Goal: Transaction & Acquisition: Purchase product/service

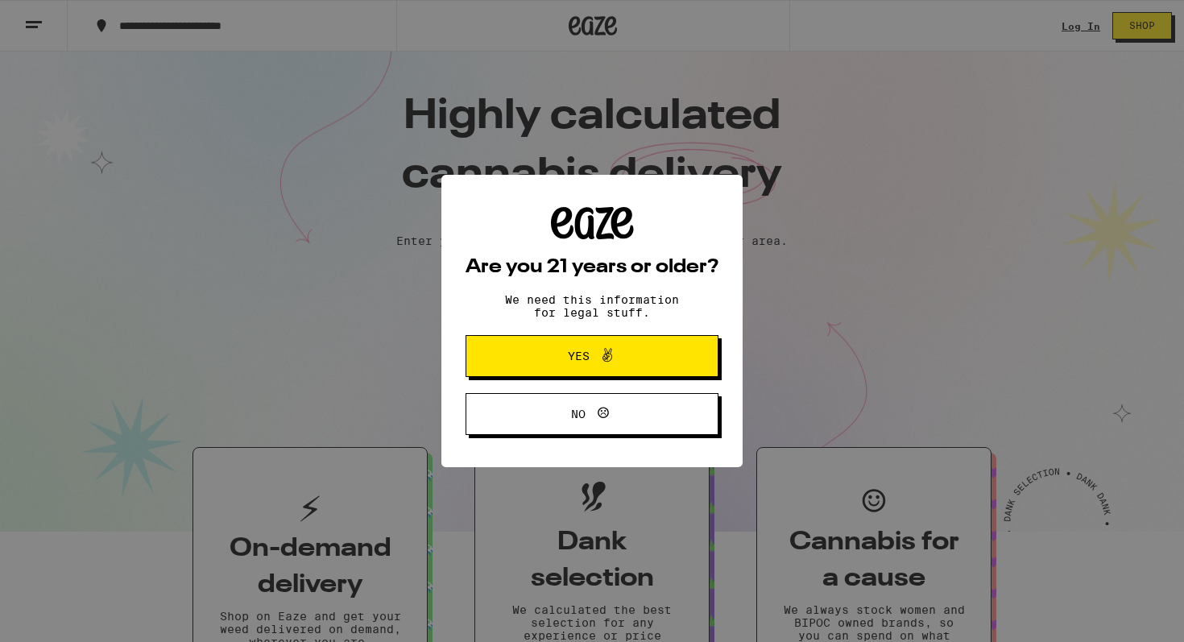
click at [1079, 31] on div "Are you 21 years or older? We need this information for legal stuff. Yes No" at bounding box center [592, 321] width 1184 height 642
click at [634, 424] on span "No" at bounding box center [592, 413] width 122 height 21
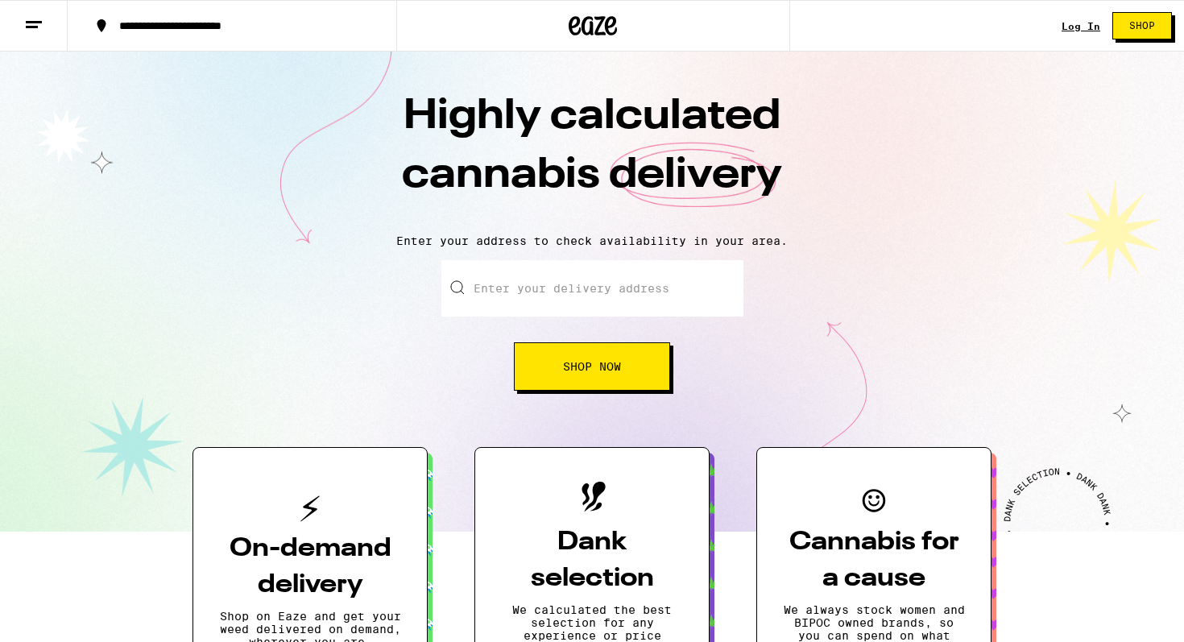
click at [1073, 28] on link "Log In" at bounding box center [1080, 26] width 39 height 10
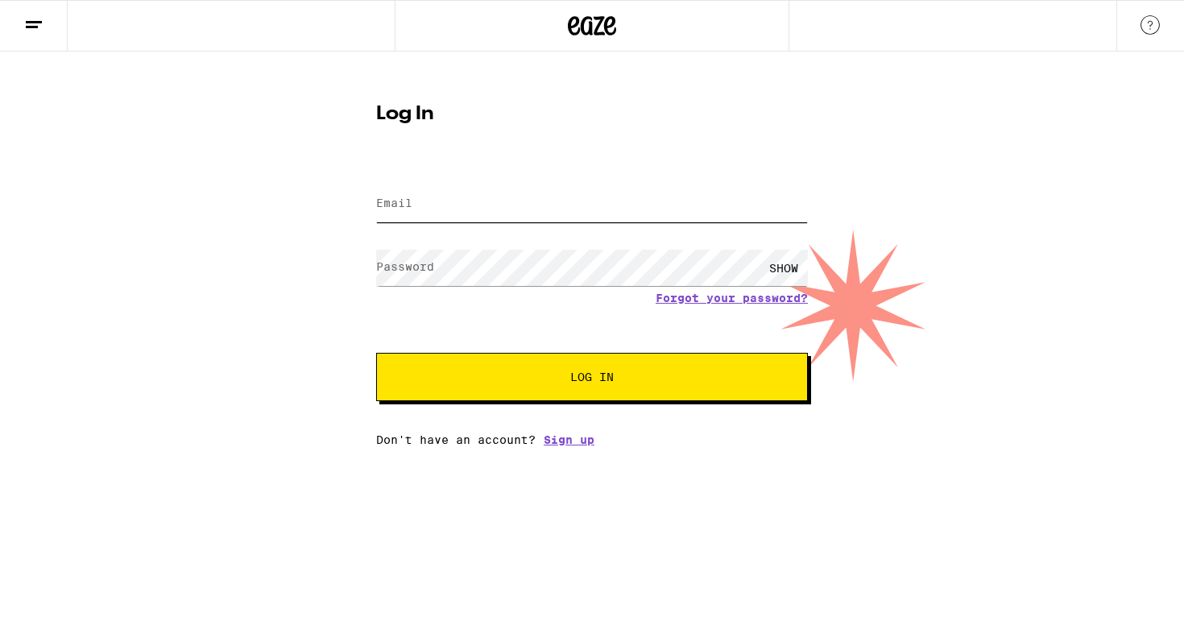
type input "[PERSON_NAME][EMAIL_ADDRESS][PERSON_NAME][DOMAIN_NAME]"
click at [559, 372] on button "Log In" at bounding box center [592, 377] width 432 height 48
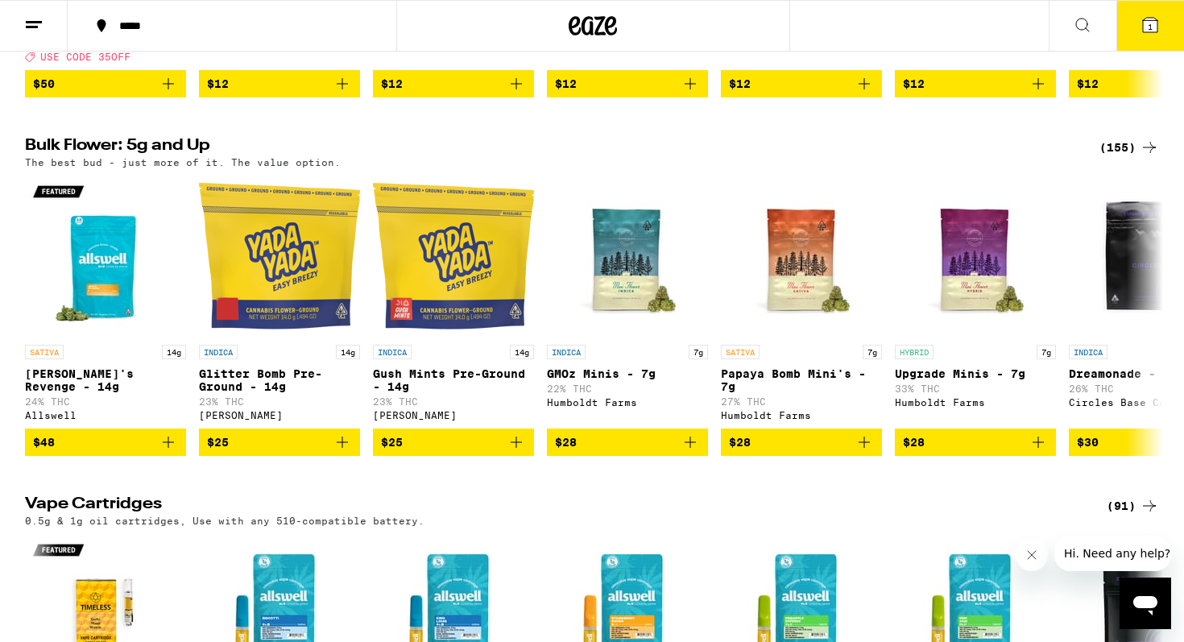
scroll to position [2031, 0]
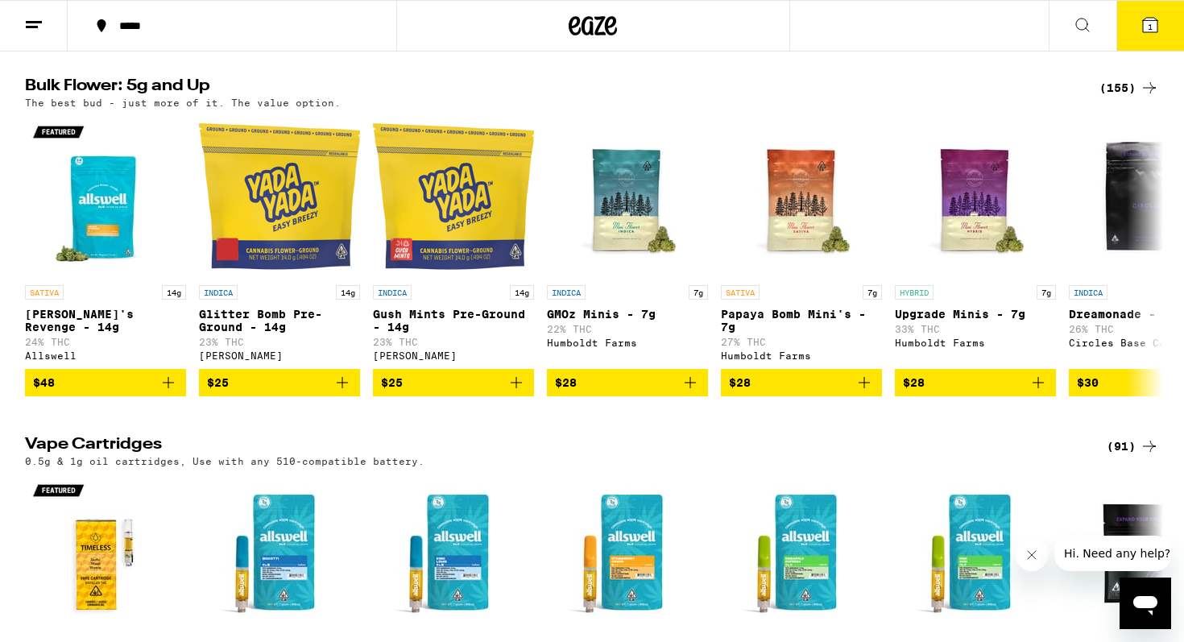
click at [1115, 97] on div "(155)" at bounding box center [1129, 87] width 60 height 19
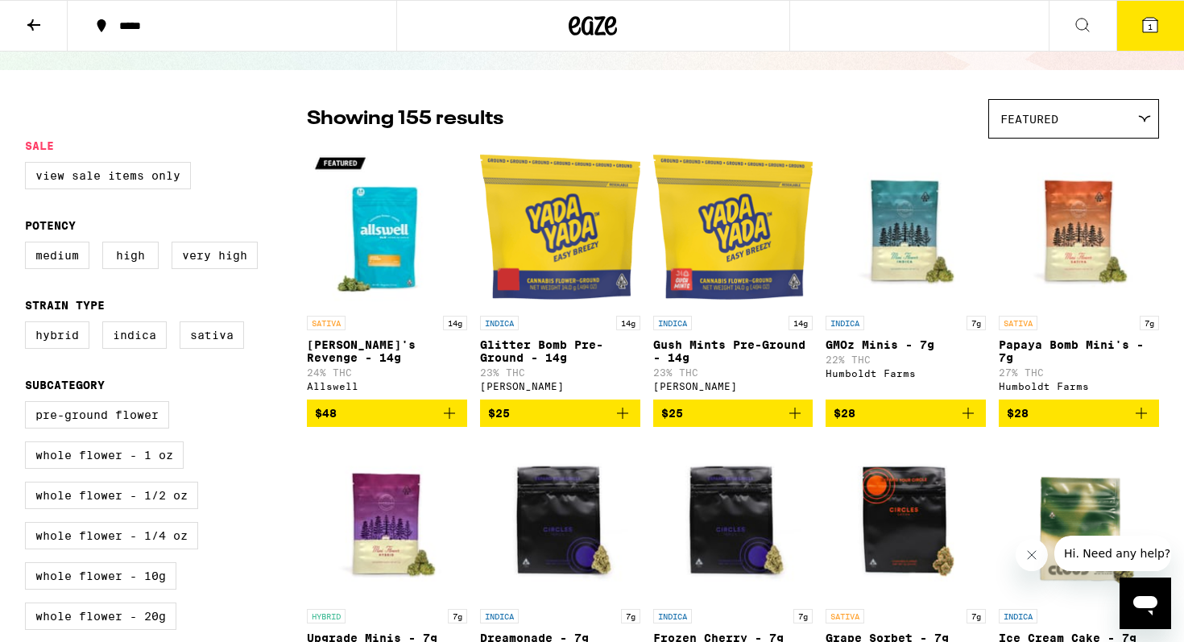
scroll to position [229, 0]
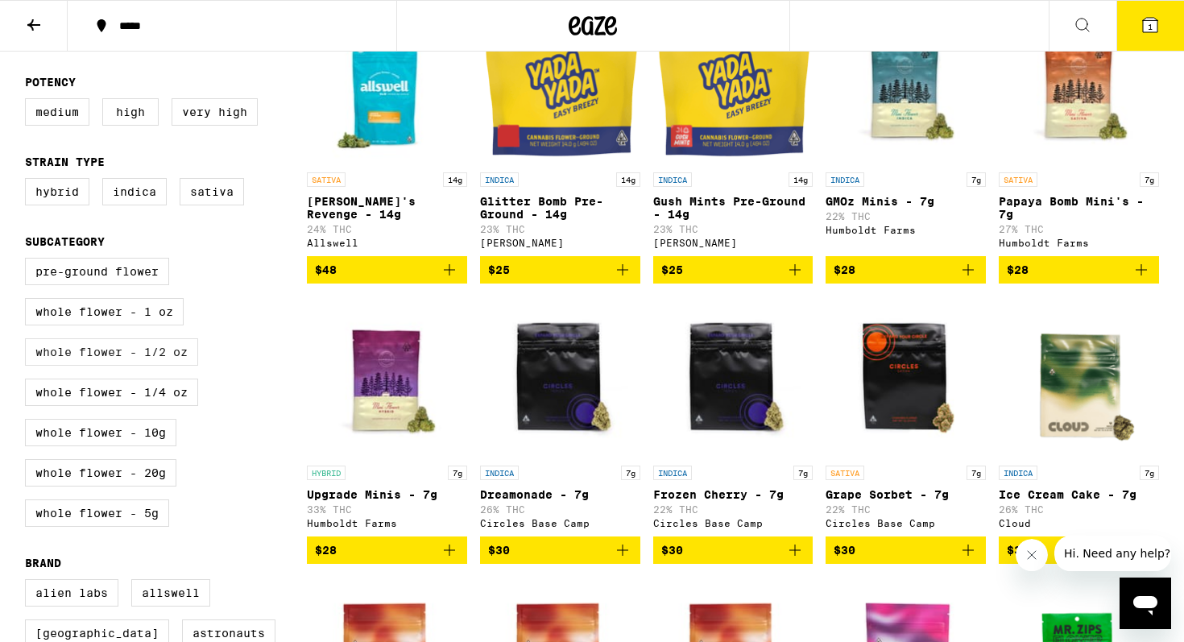
click at [159, 366] on label "Whole Flower - 1/2 oz" at bounding box center [111, 351] width 173 height 27
click at [29, 261] on input "Whole Flower - 1/2 oz" at bounding box center [28, 260] width 1 height 1
checkbox input "true"
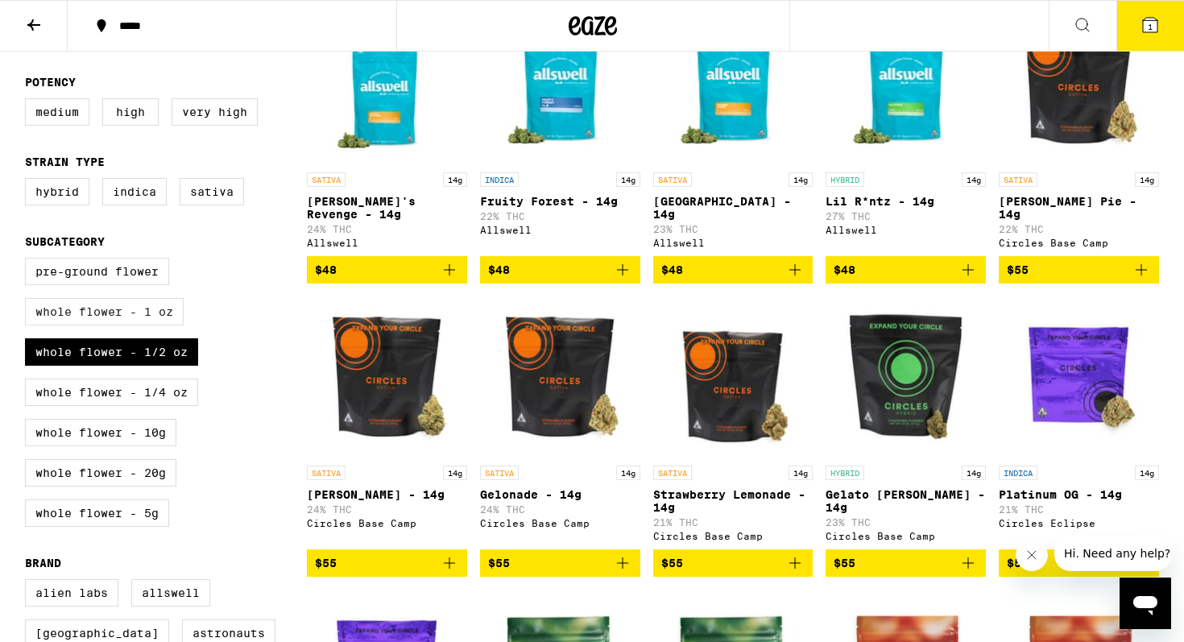
click at [151, 325] on label "Whole Flower - 1 oz" at bounding box center [104, 311] width 159 height 27
click at [29, 261] on input "Whole Flower - 1 oz" at bounding box center [28, 260] width 1 height 1
checkbox input "true"
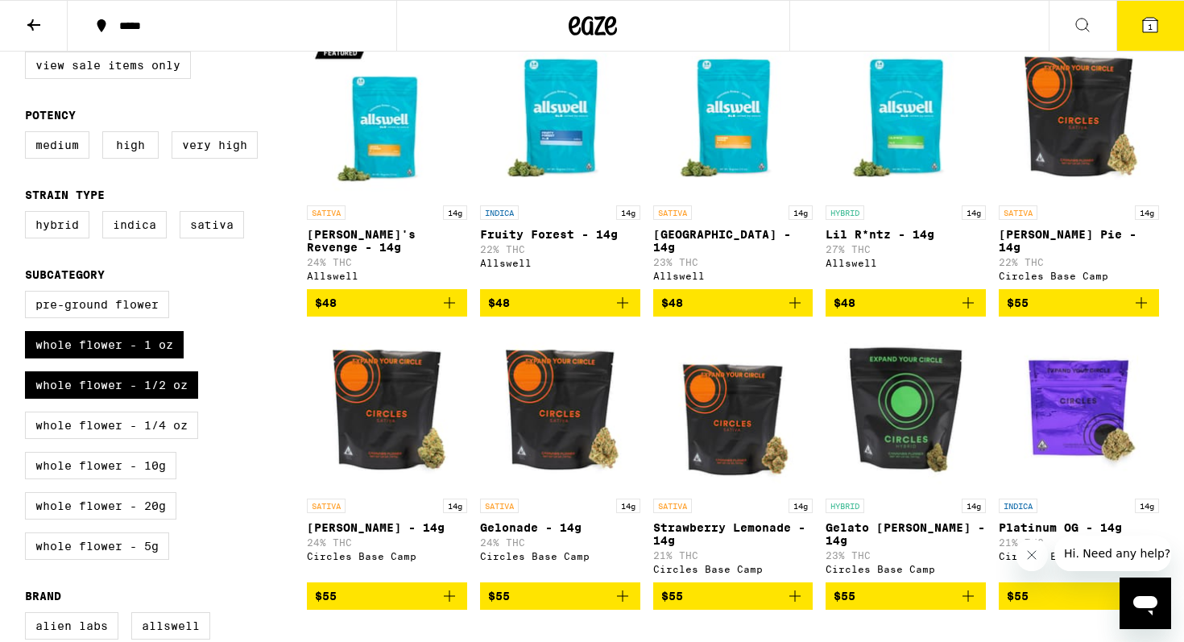
scroll to position [313, 0]
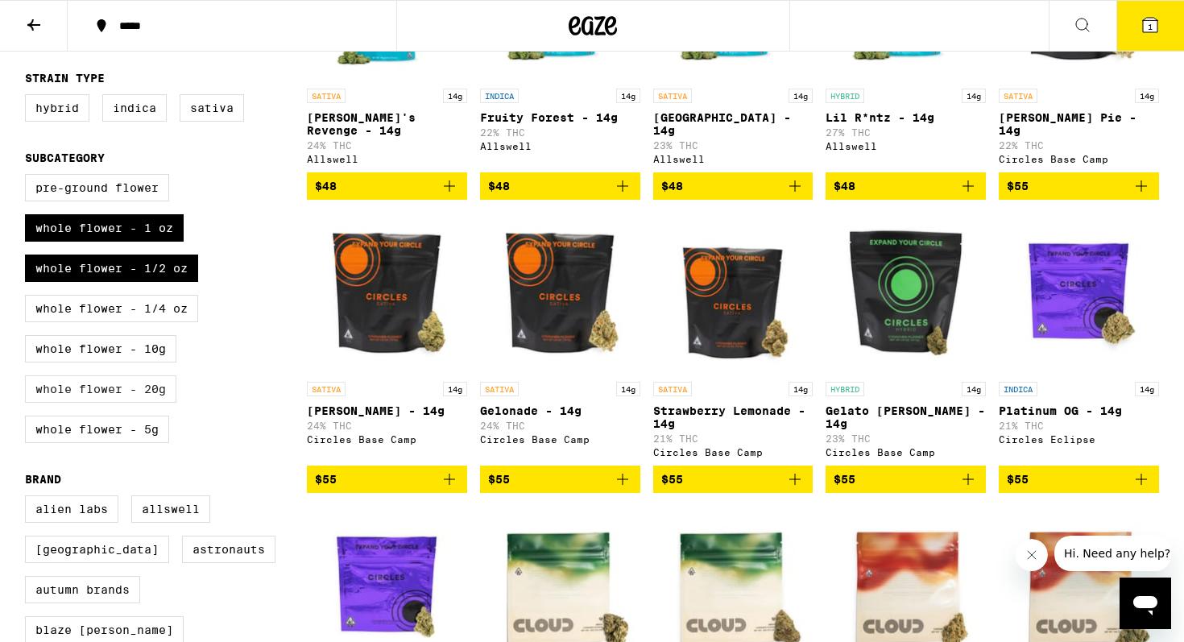
click at [141, 403] on label "Whole Flower - 20g" at bounding box center [100, 388] width 151 height 27
click at [29, 177] on input "Whole Flower - 20g" at bounding box center [28, 176] width 1 height 1
checkbox input "true"
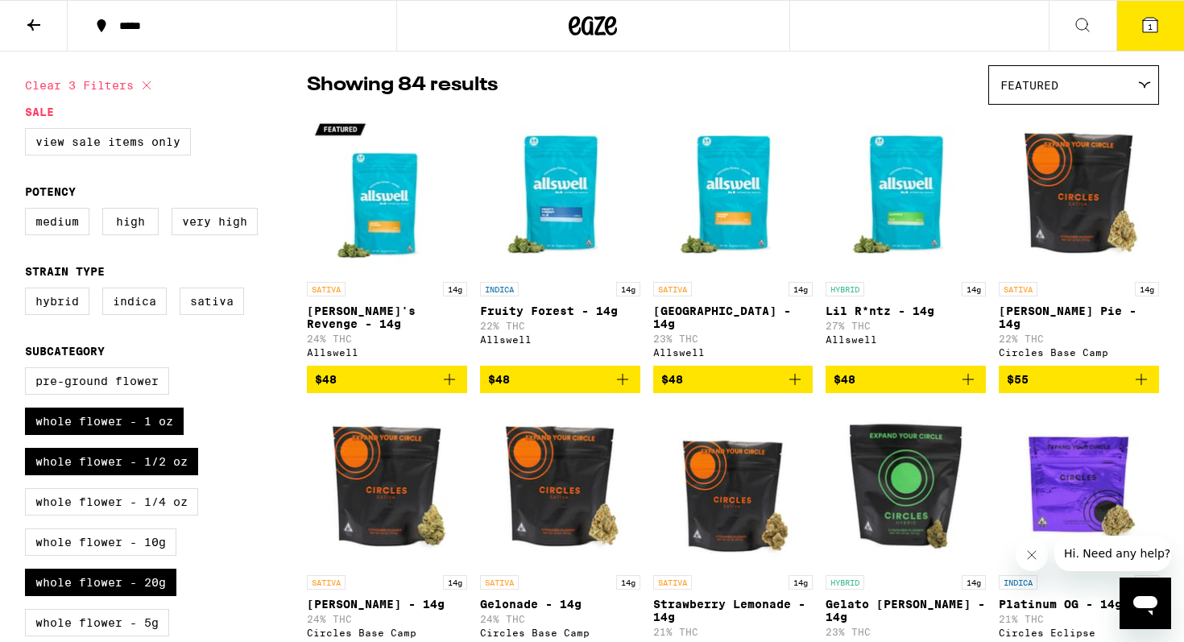
scroll to position [102, 0]
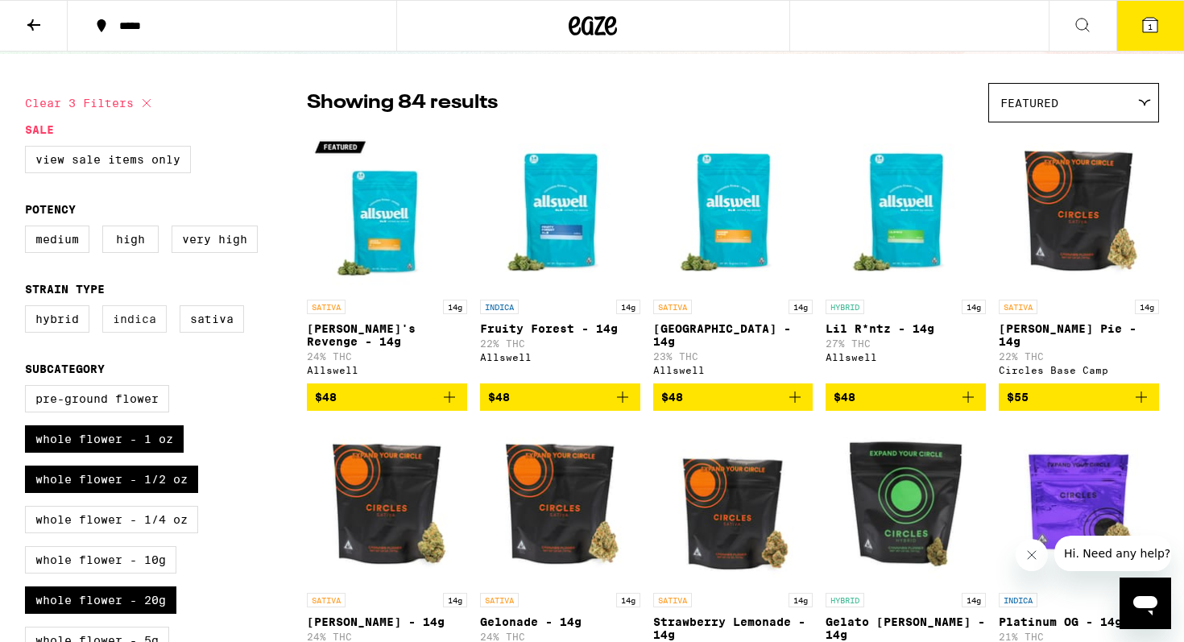
click at [137, 333] on label "Indica" at bounding box center [134, 318] width 64 height 27
click at [29, 308] on input "Indica" at bounding box center [28, 308] width 1 height 1
checkbox input "true"
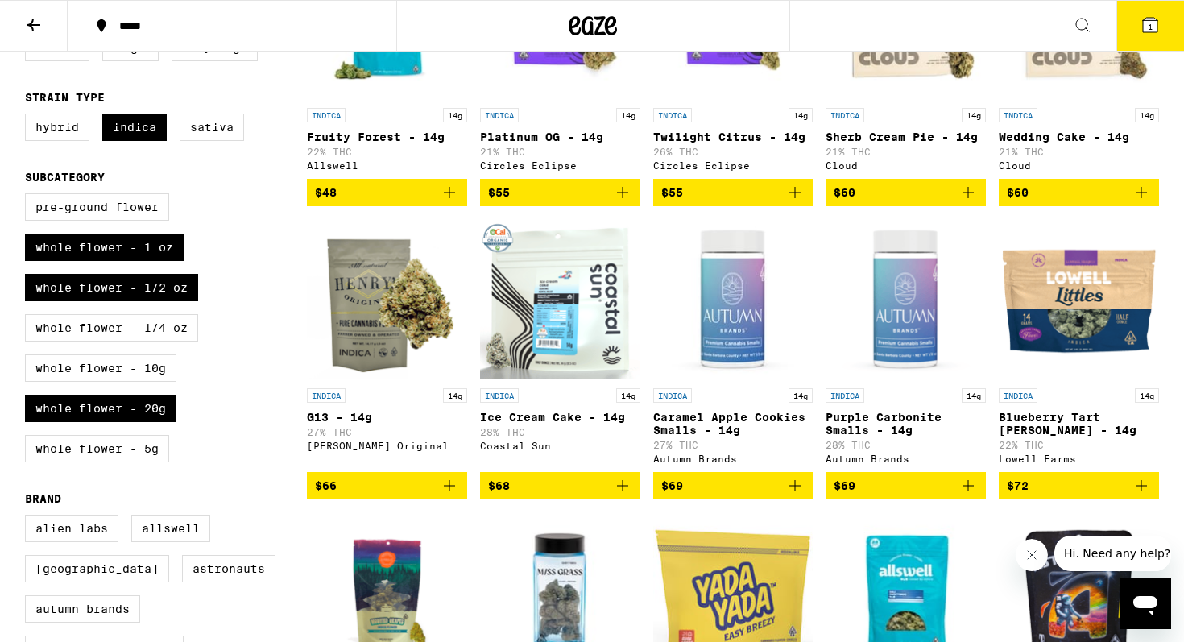
scroll to position [293, 0]
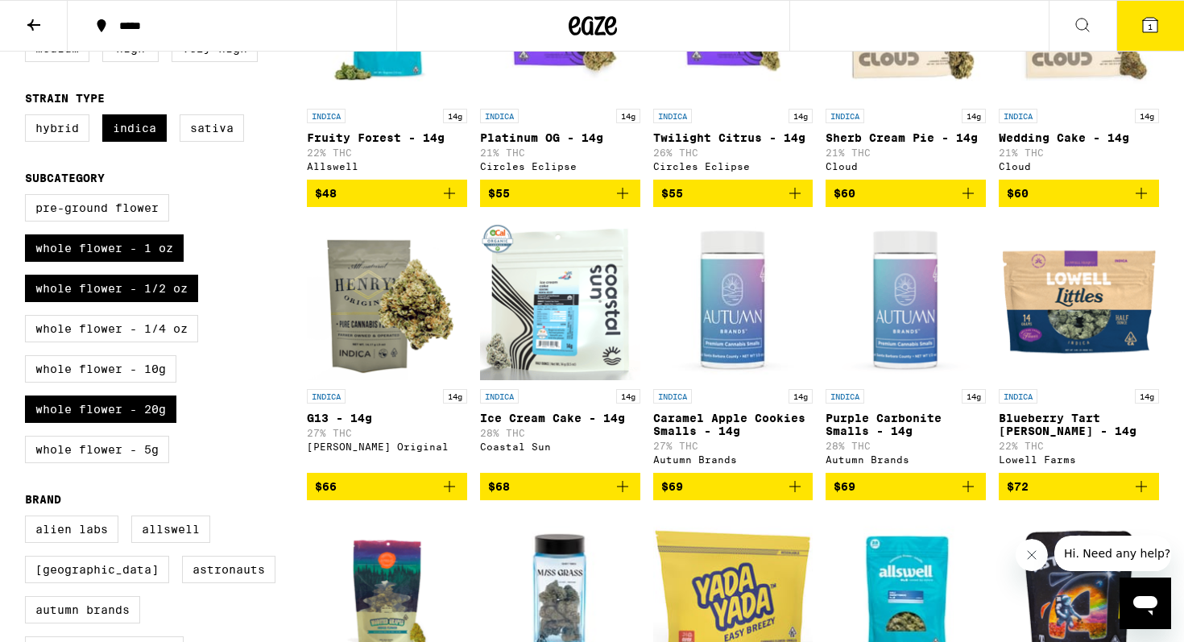
click at [621, 496] on icon "Add to bag" at bounding box center [622, 486] width 19 height 19
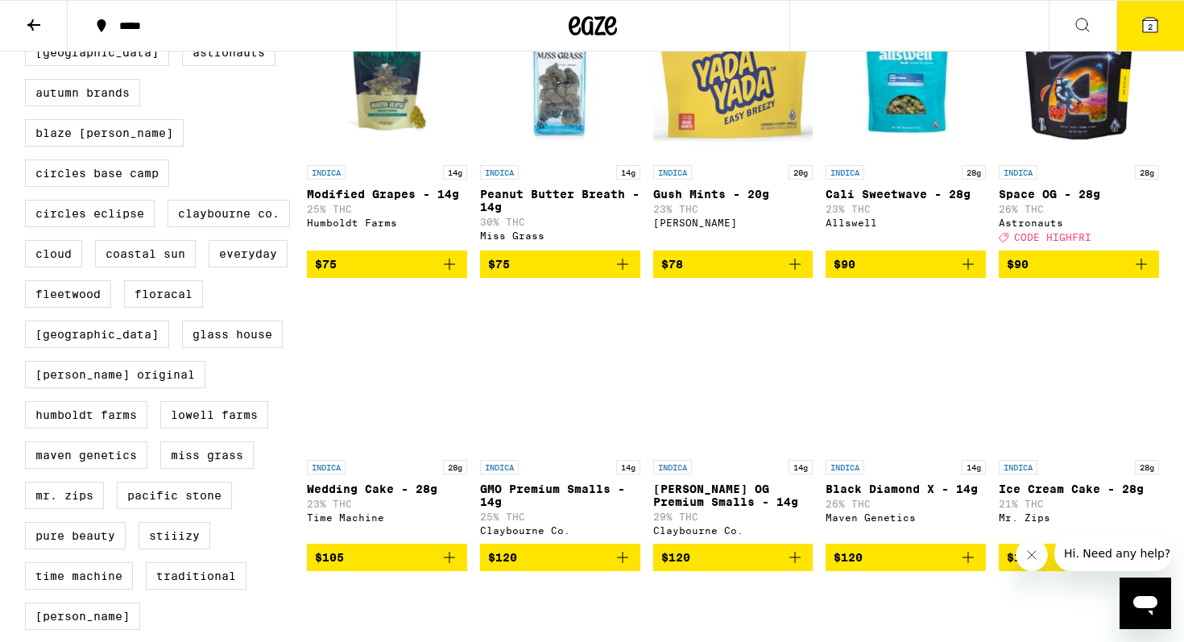
scroll to position [887, 0]
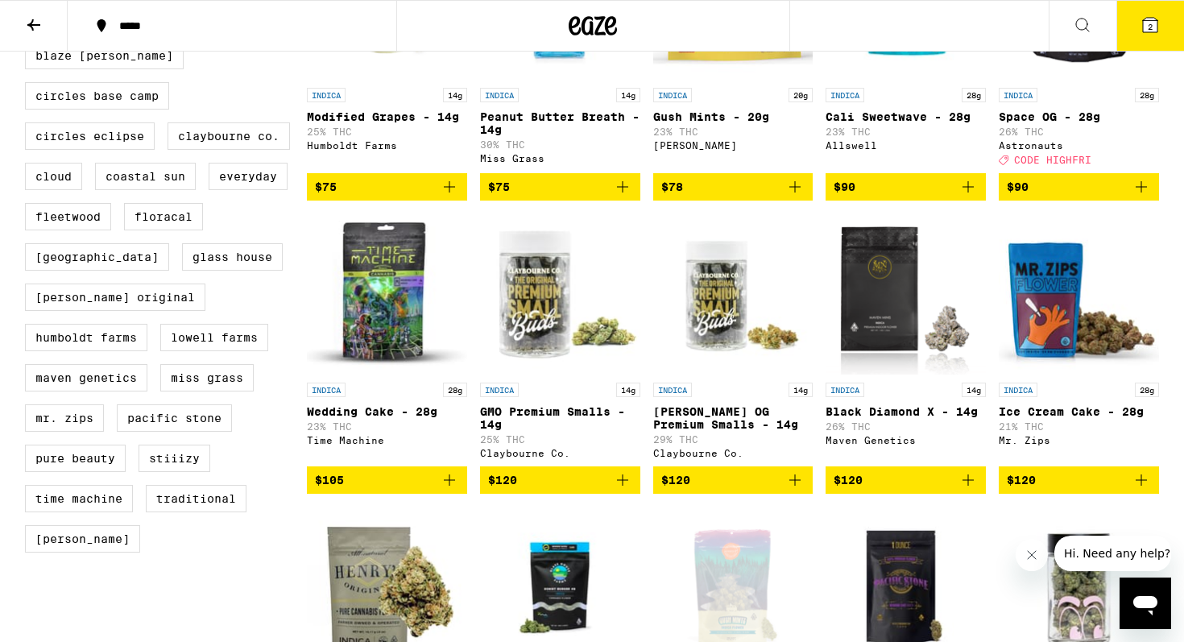
click at [1155, 25] on icon at bounding box center [1150, 25] width 14 height 14
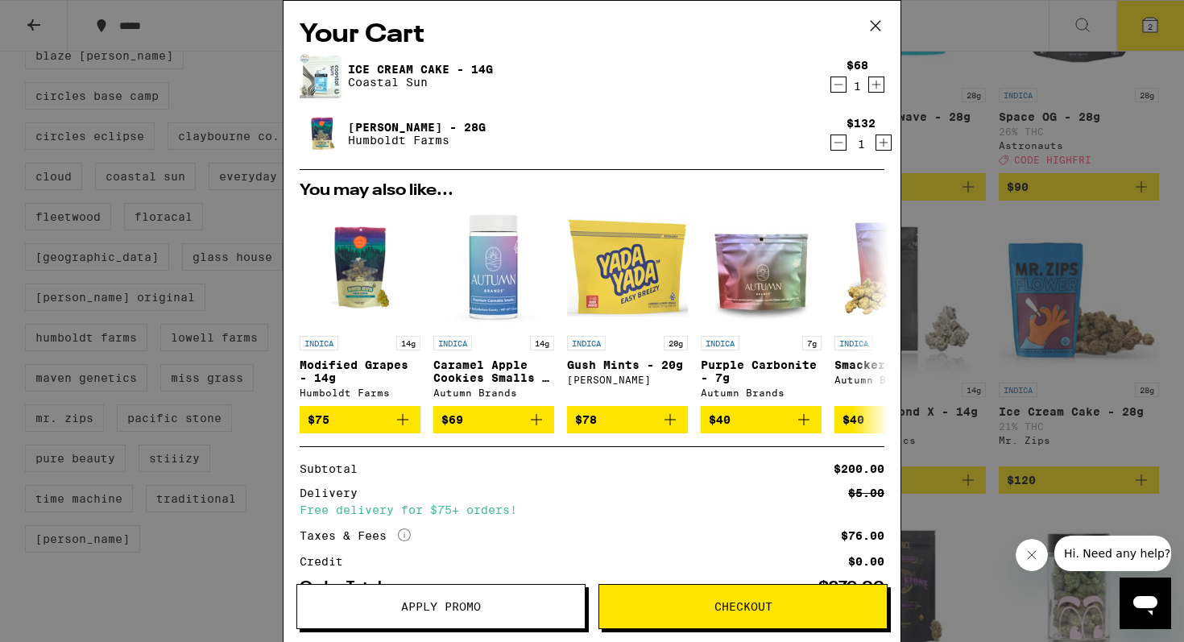
click at [840, 143] on icon "Decrement" at bounding box center [838, 142] width 14 height 19
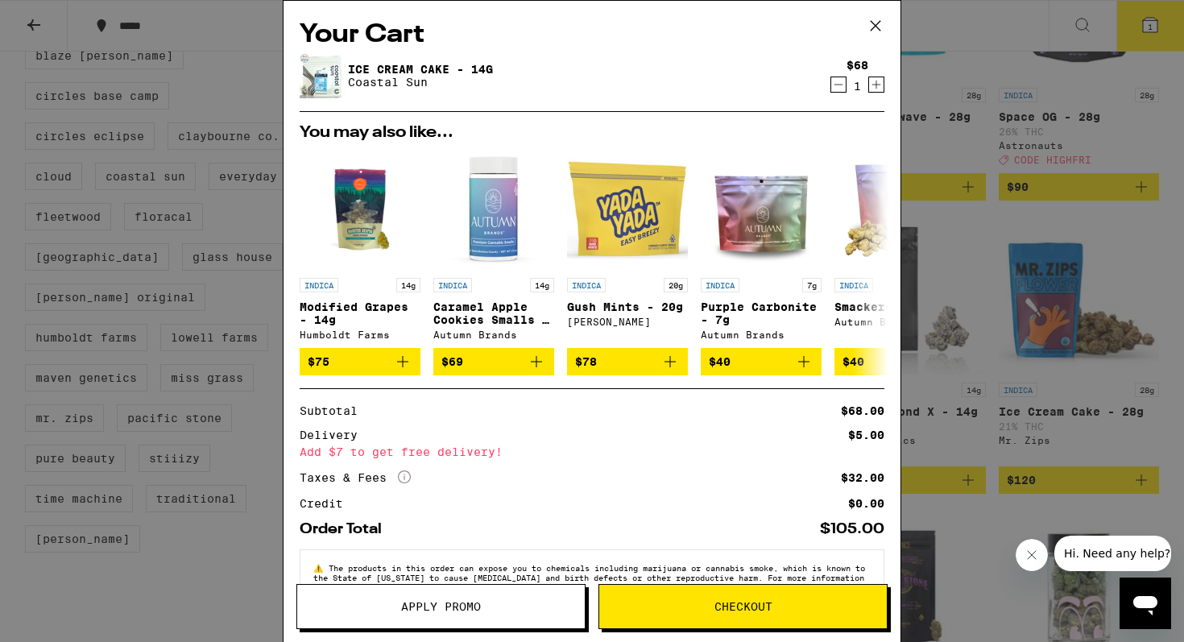
click at [876, 27] on icon at bounding box center [875, 26] width 10 height 10
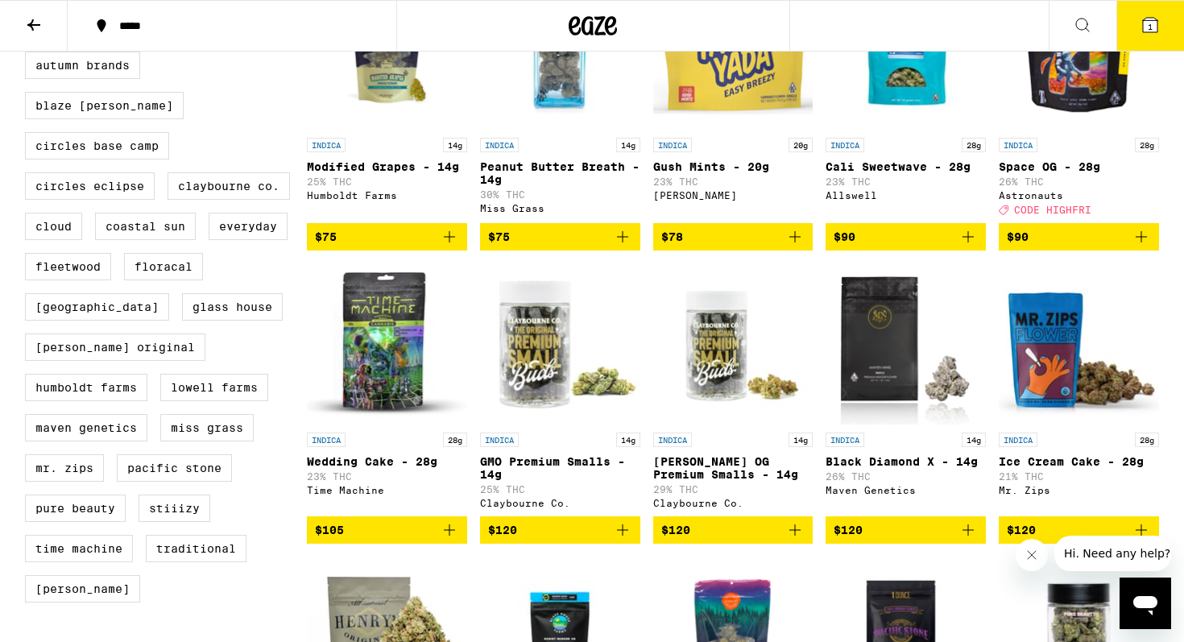
scroll to position [825, 0]
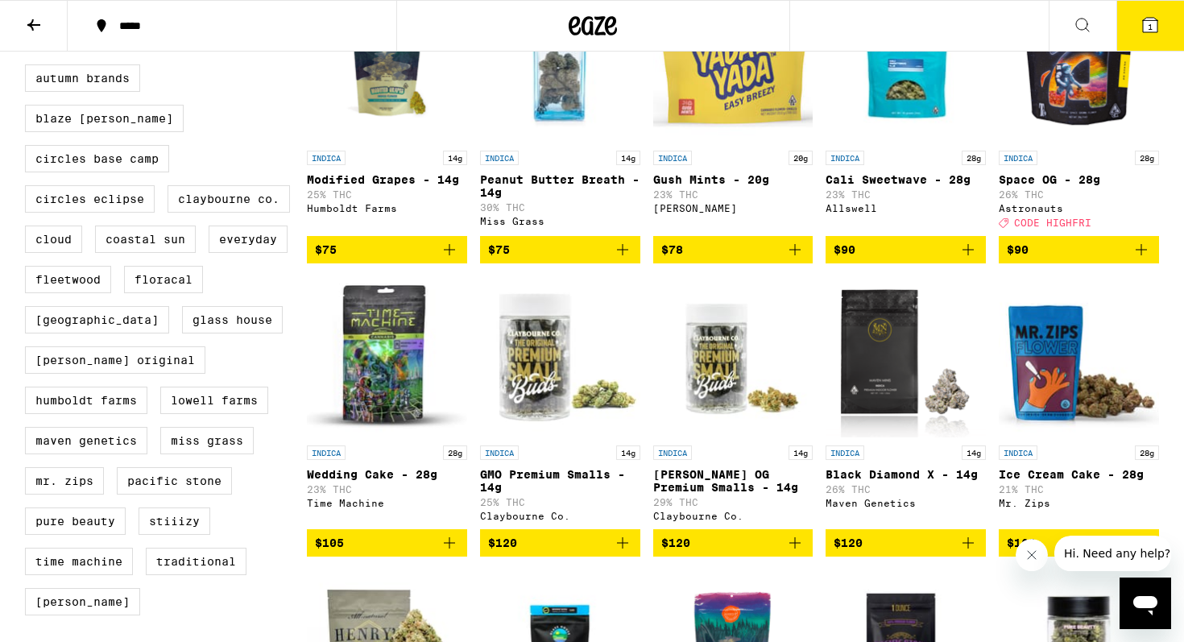
click at [1142, 259] on icon "Add to bag" at bounding box center [1140, 249] width 19 height 19
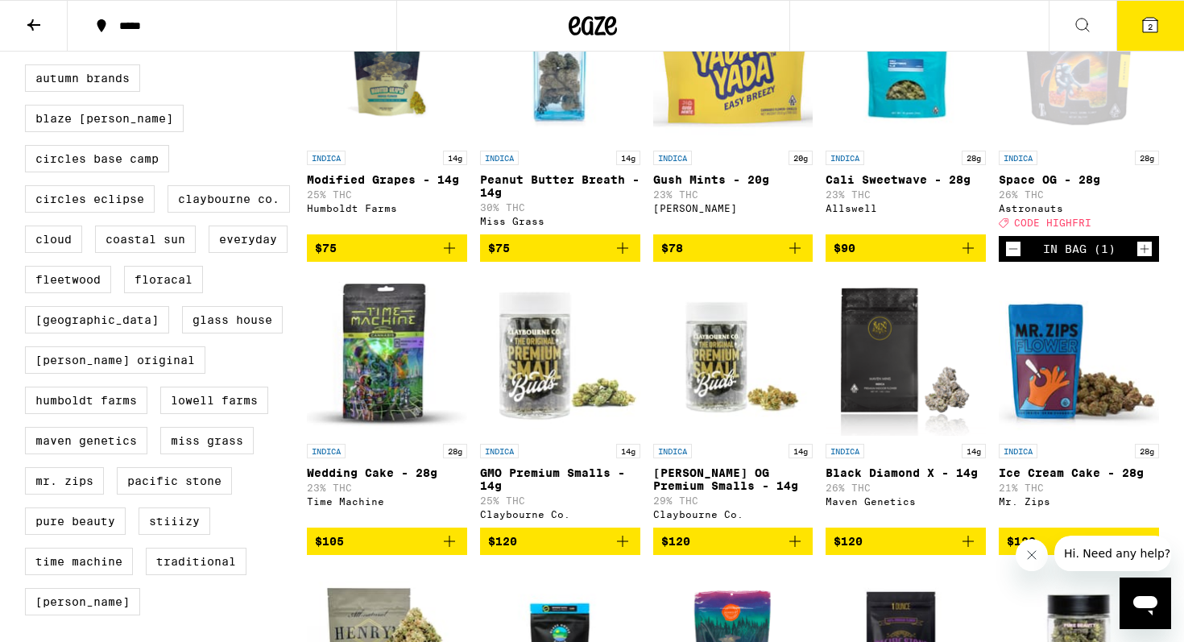
click at [1151, 23] on span "2" at bounding box center [1149, 27] width 5 height 10
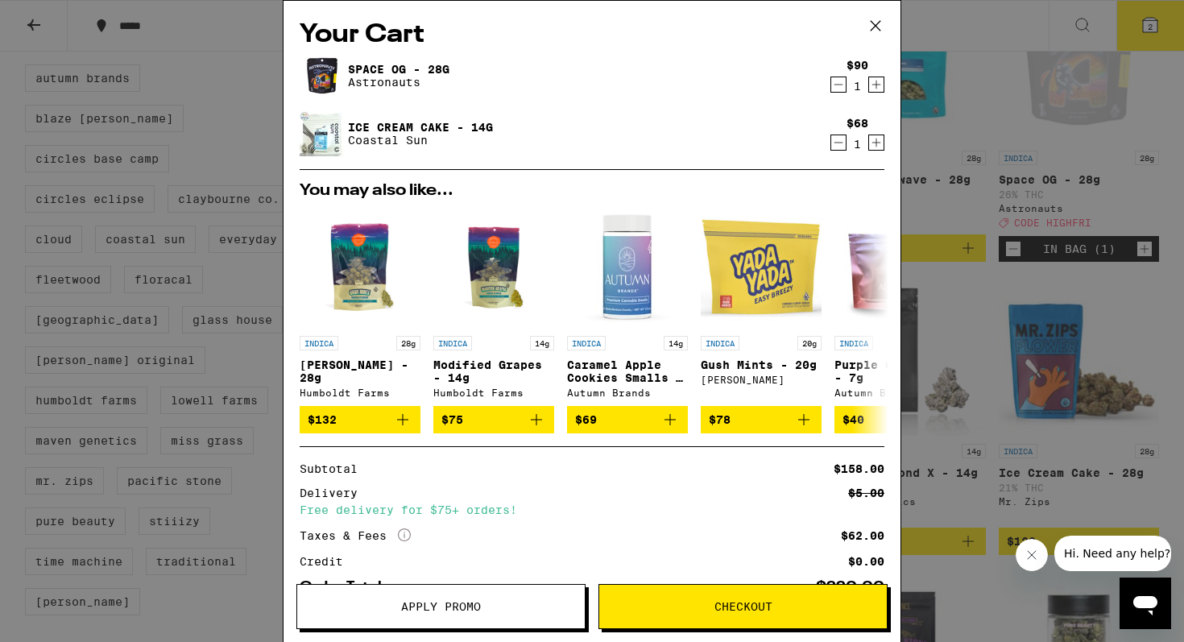
click at [834, 145] on icon "Decrement" at bounding box center [838, 142] width 14 height 19
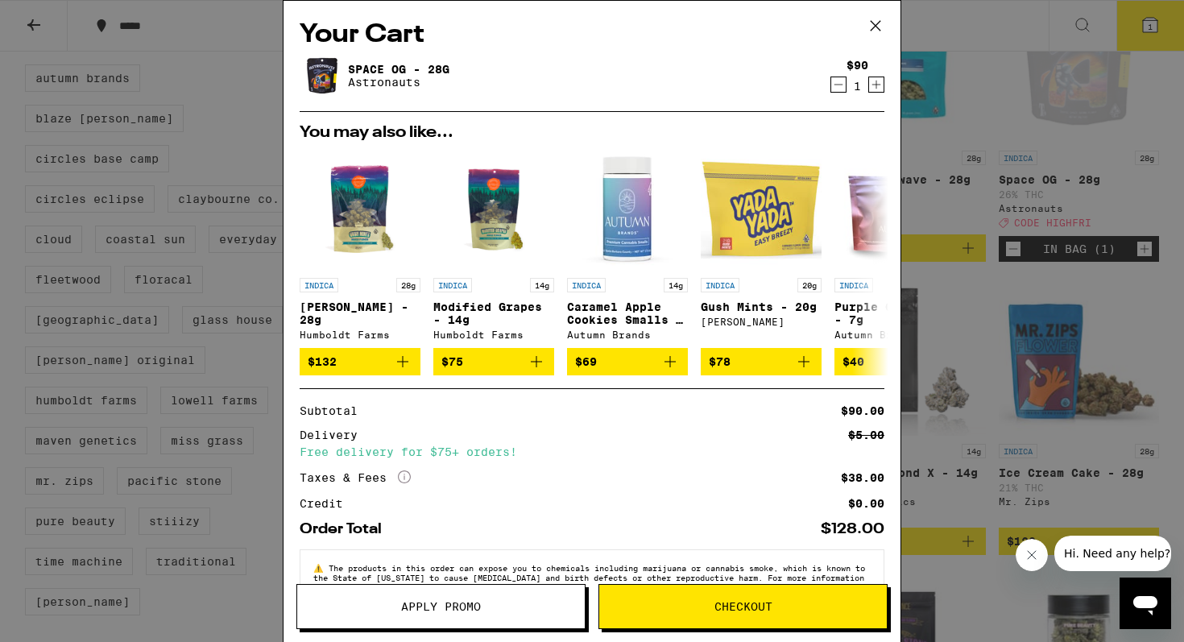
click at [410, 608] on span "Apply Promo" at bounding box center [441, 606] width 80 height 11
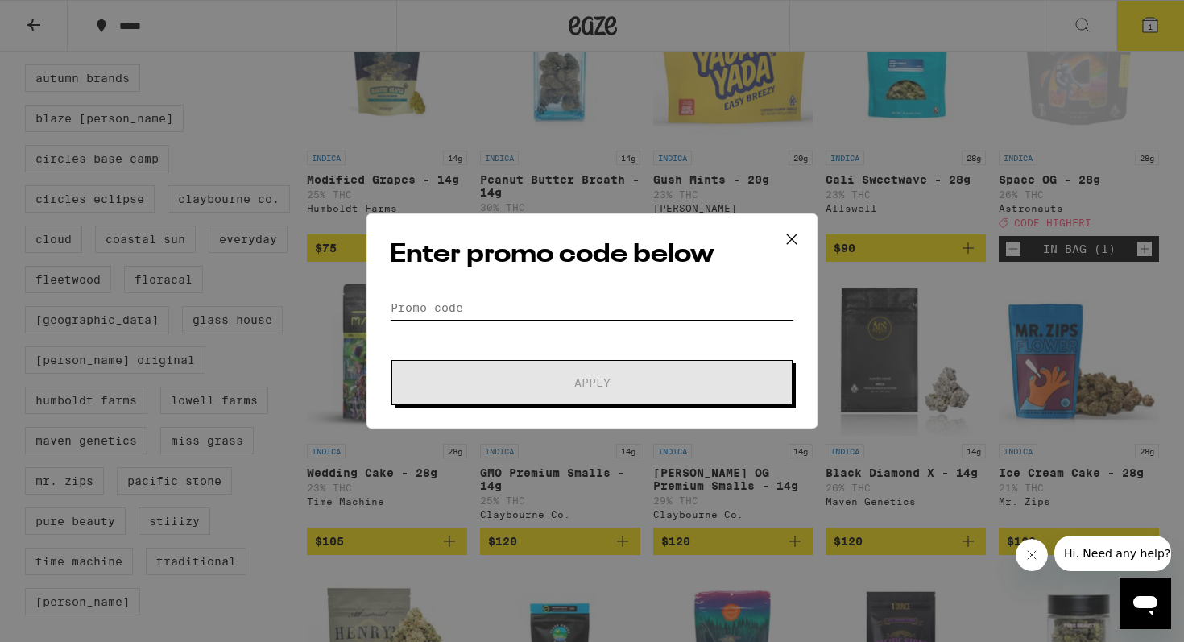
click at [461, 309] on input "Promo Code" at bounding box center [592, 307] width 404 height 24
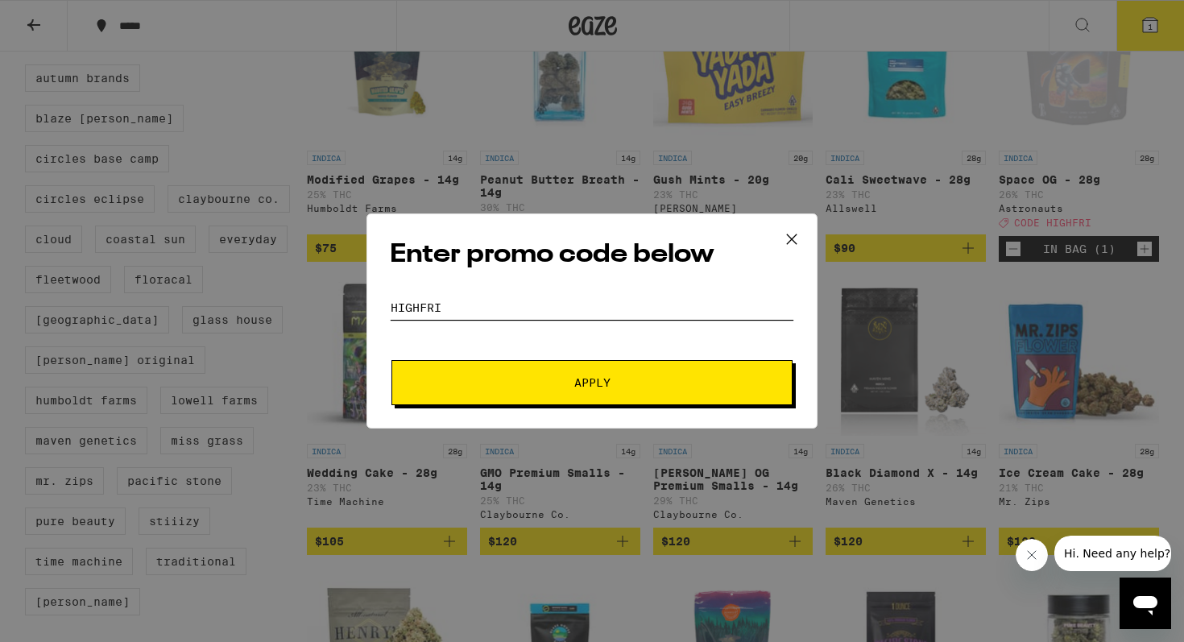
type input "HIGHFRI"
click at [391, 360] on button "Apply" at bounding box center [591, 382] width 401 height 45
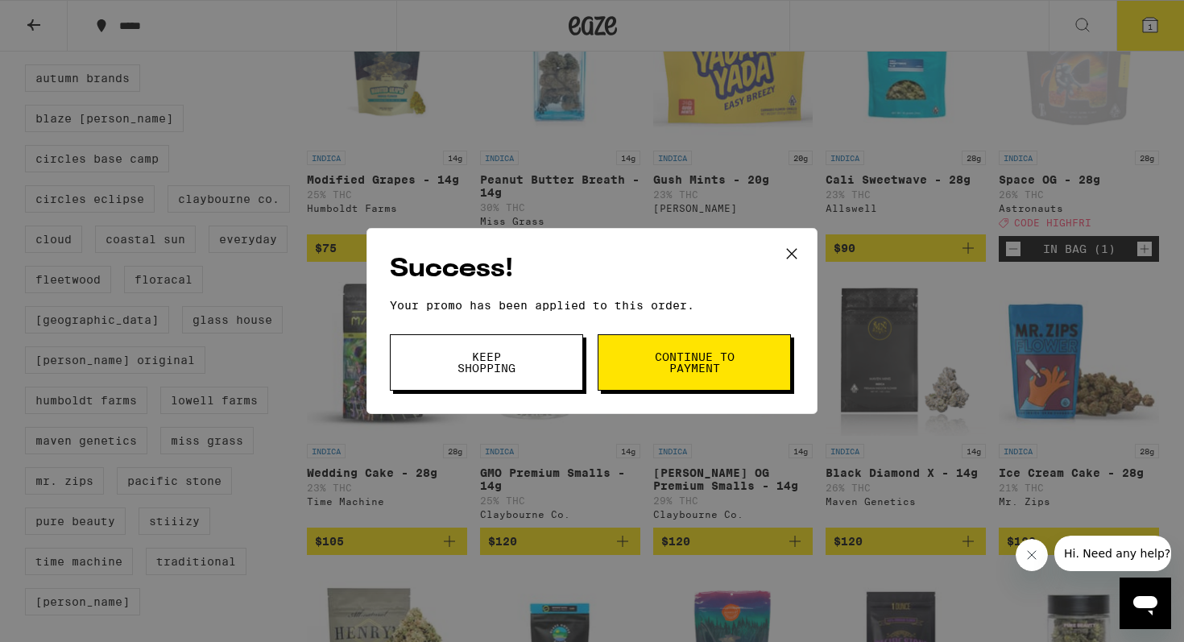
click at [667, 362] on span "Continue to payment" at bounding box center [694, 362] width 82 height 23
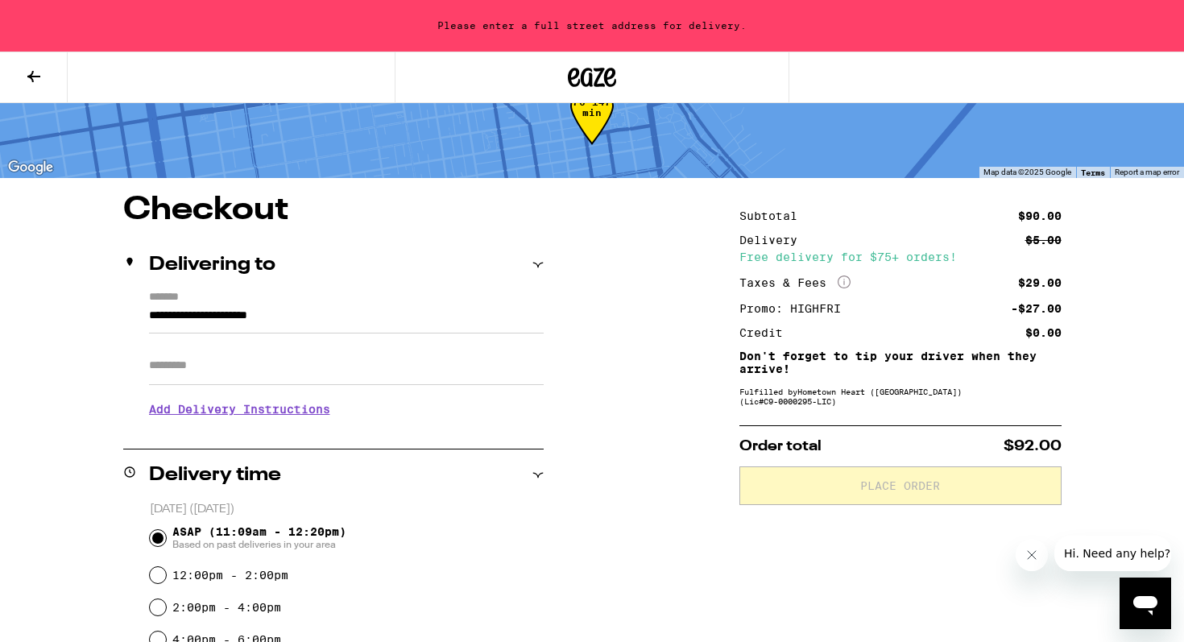
scroll to position [63, 0]
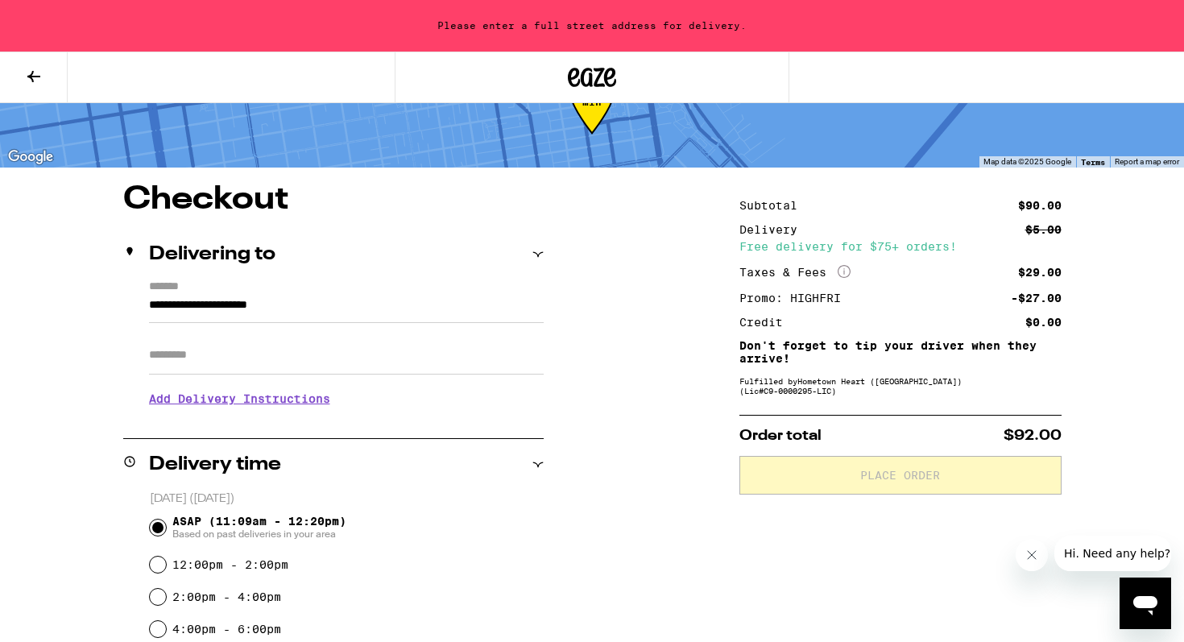
click at [388, 307] on input "**********" at bounding box center [346, 308] width 395 height 27
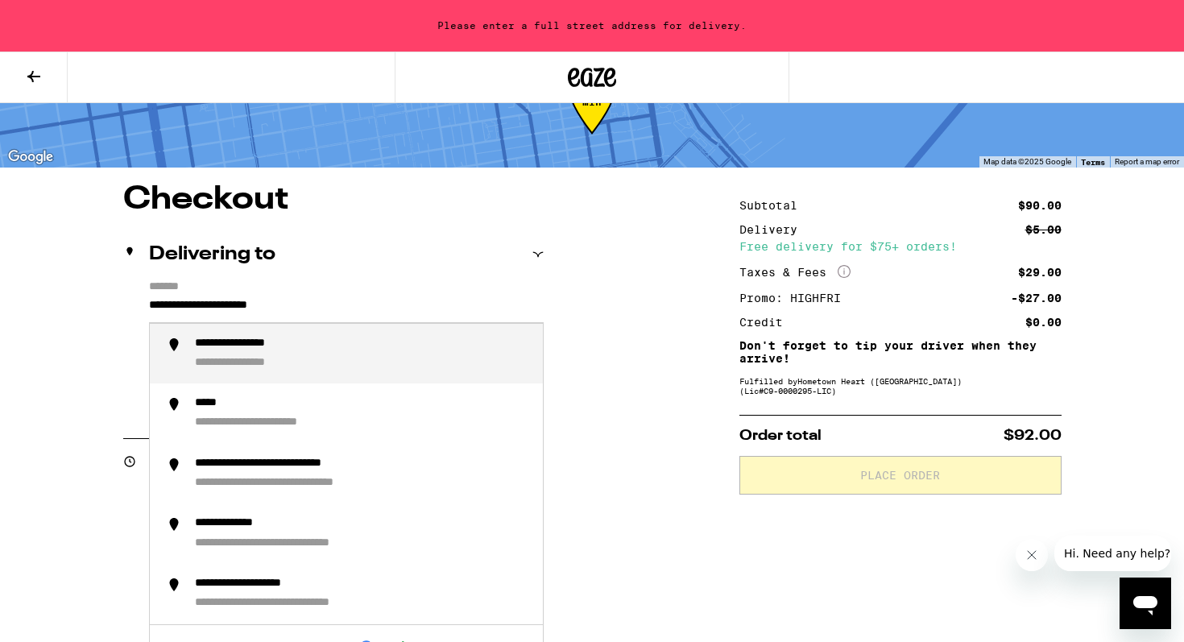
click at [388, 307] on input "**********" at bounding box center [346, 308] width 395 height 27
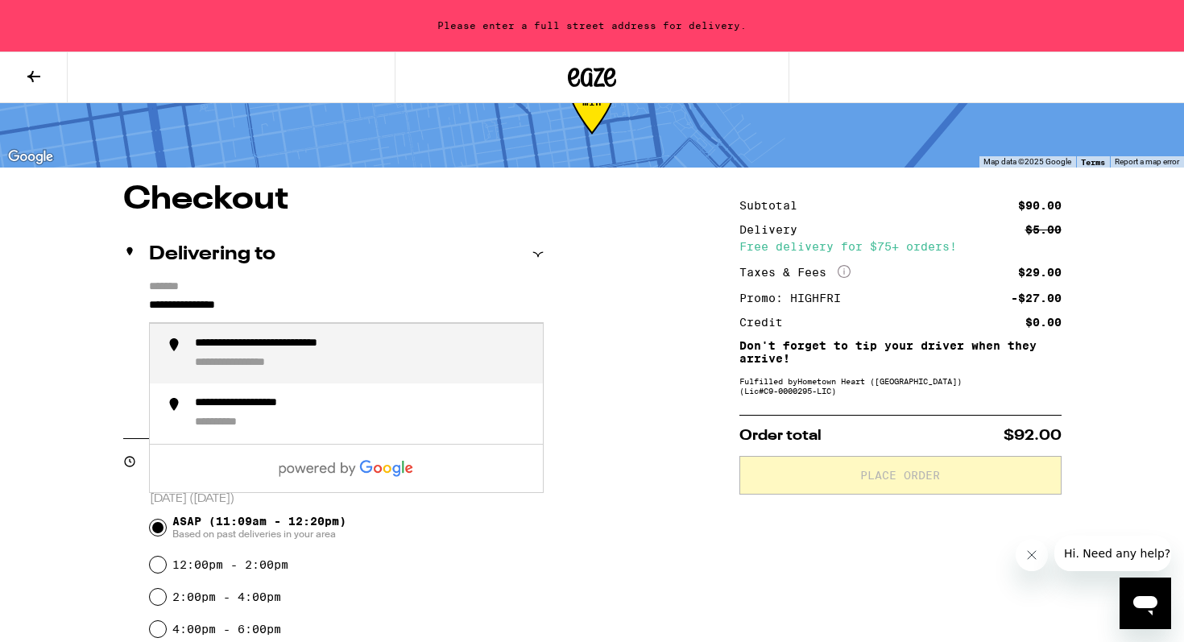
click at [357, 365] on div "**********" at bounding box center [362, 354] width 335 height 35
type input "**********"
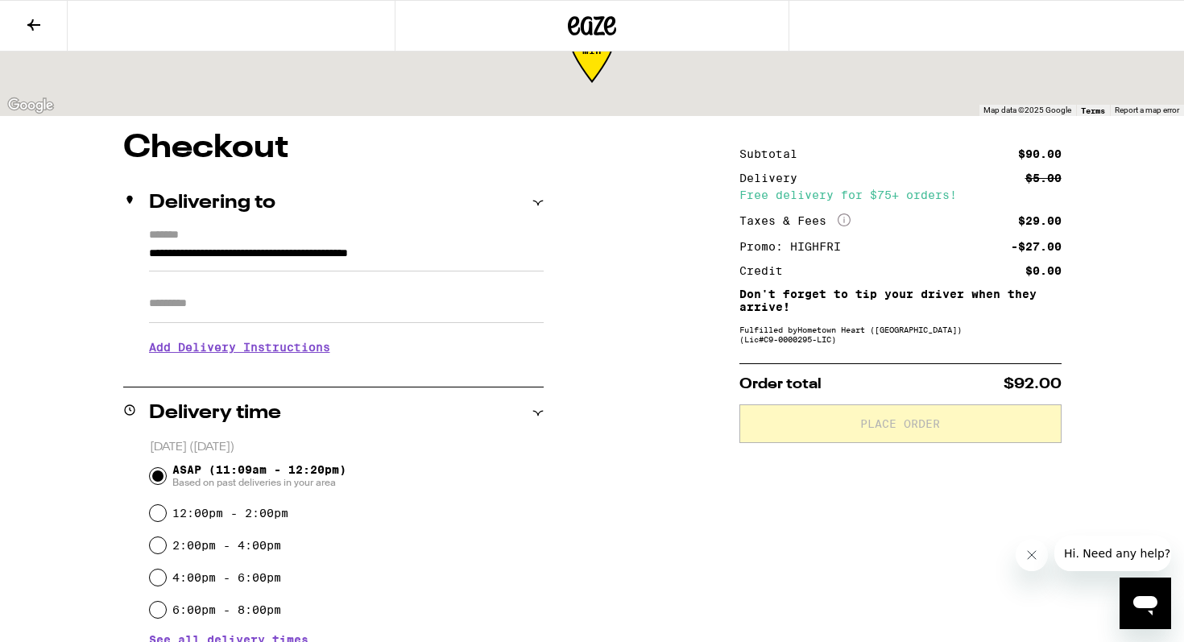
scroll to position [11, 0]
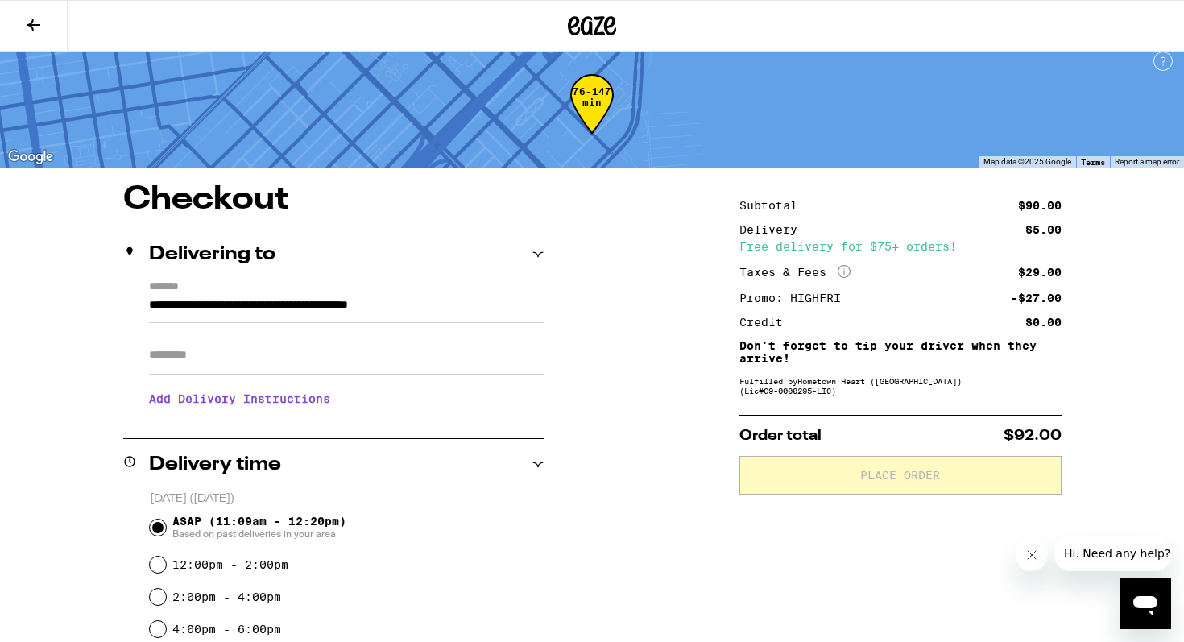
click at [295, 374] on input "Apt/Suite" at bounding box center [346, 355] width 395 height 39
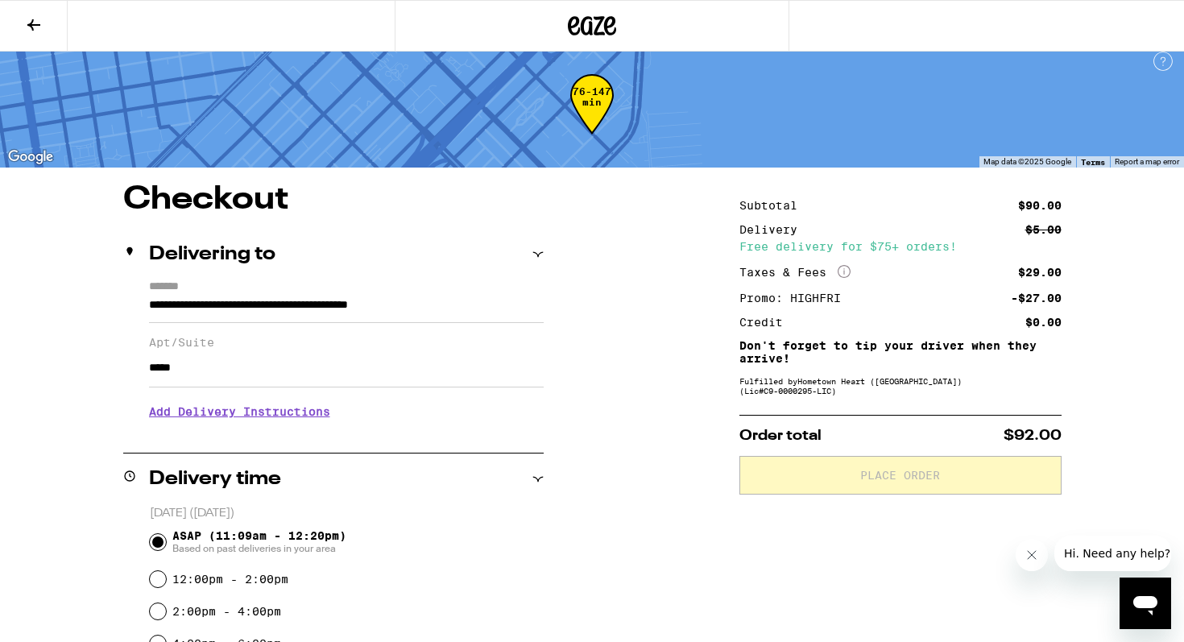
type input "*****"
click at [242, 427] on h3 "Add Delivery Instructions" at bounding box center [346, 411] width 395 height 37
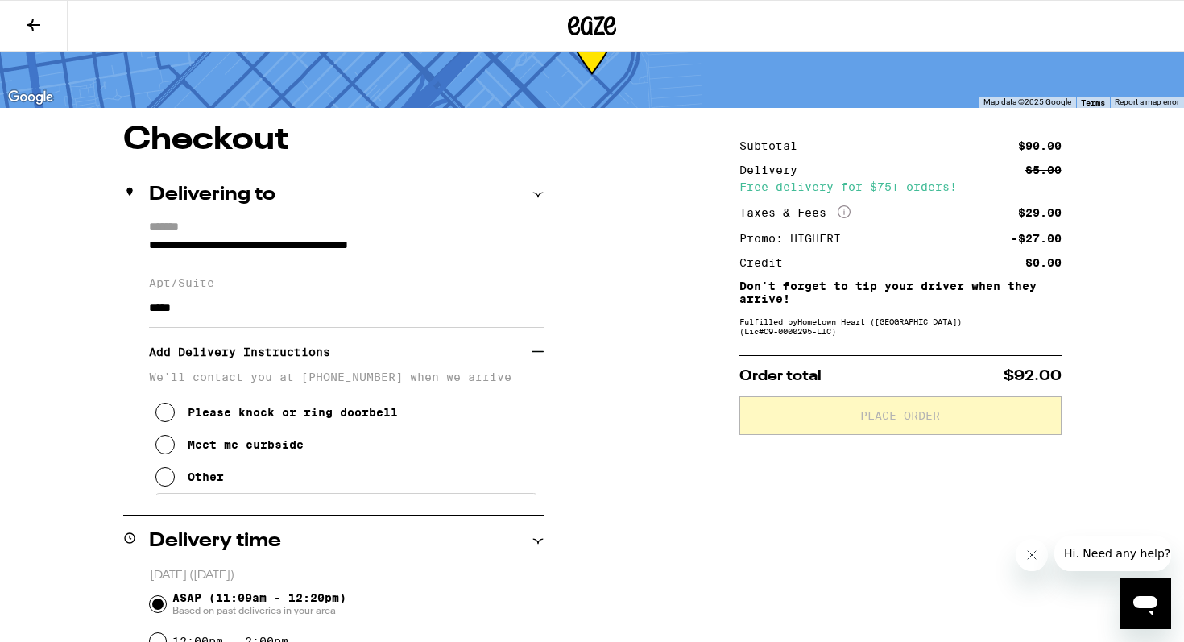
scroll to position [78, 0]
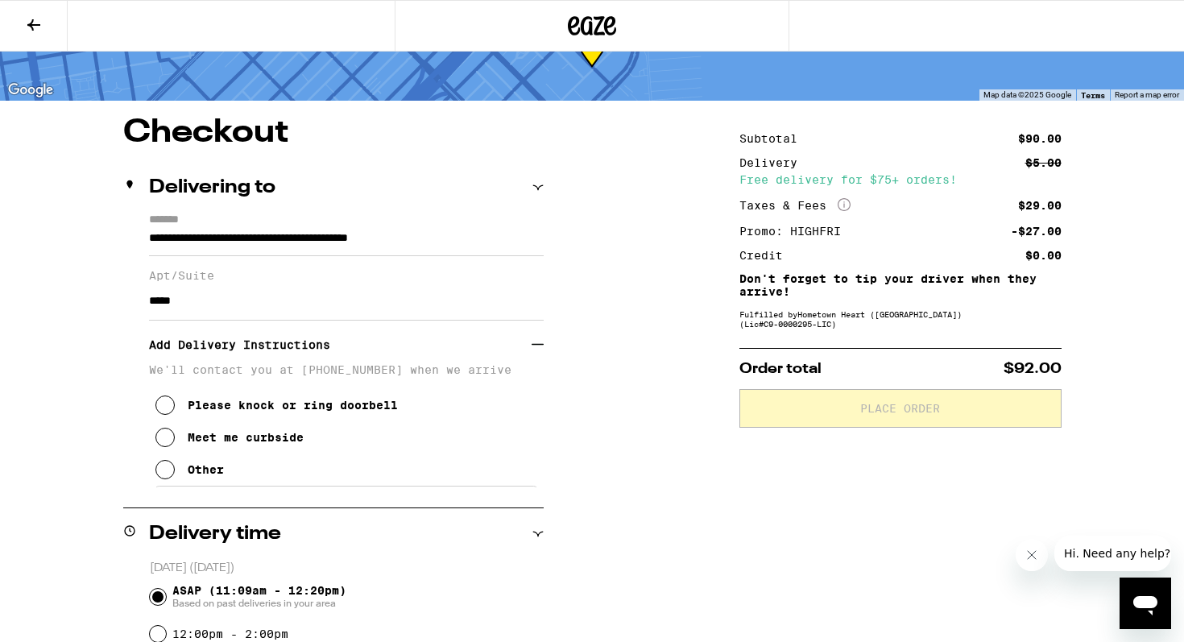
click at [168, 479] on icon at bounding box center [164, 469] width 19 height 19
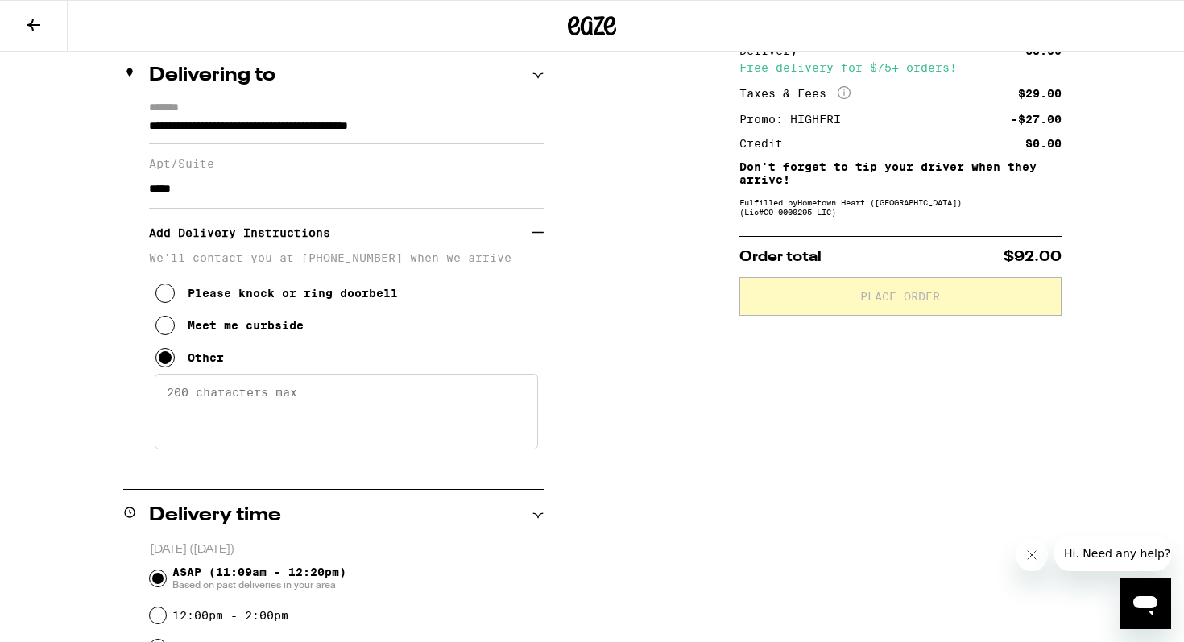
scroll to position [189, 0]
click at [242, 410] on textarea "Enter any other delivery instructions you want driver to know" at bounding box center [346, 412] width 383 height 76
type textarea "C"
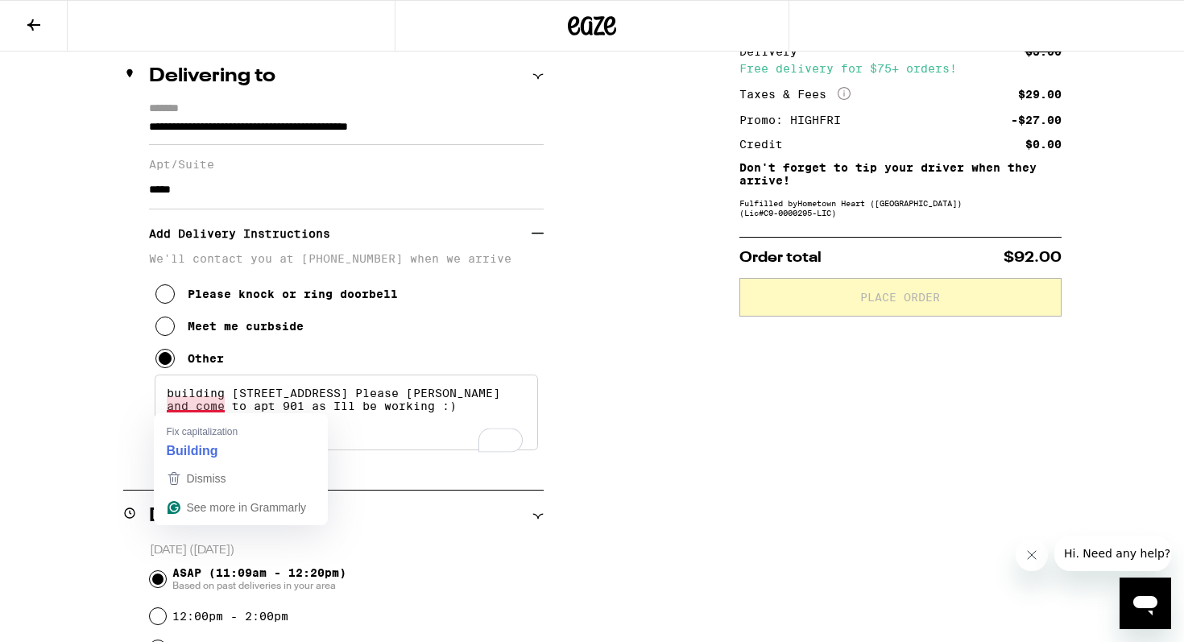
type textarea "Building 1 South Beach Marina Apt. Please dail Arenpurwala and come to apt 901 …"
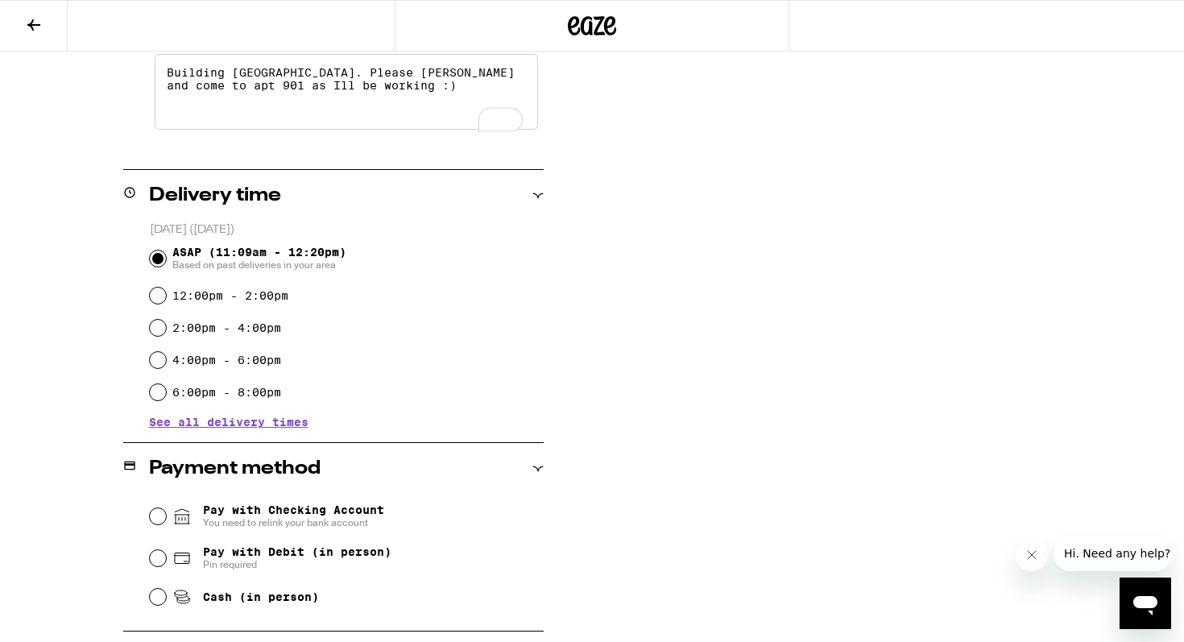
scroll to position [586, 0]
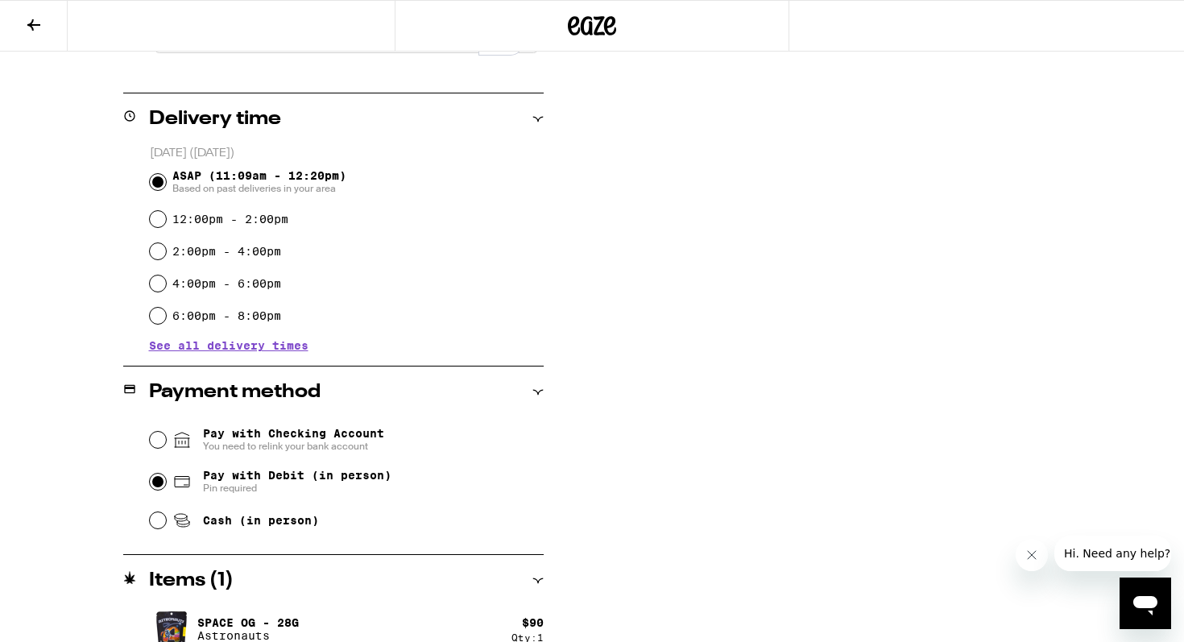
click at [161, 483] on input "Pay with Debit (in person) Pin required" at bounding box center [158, 481] width 16 height 16
radio input "true"
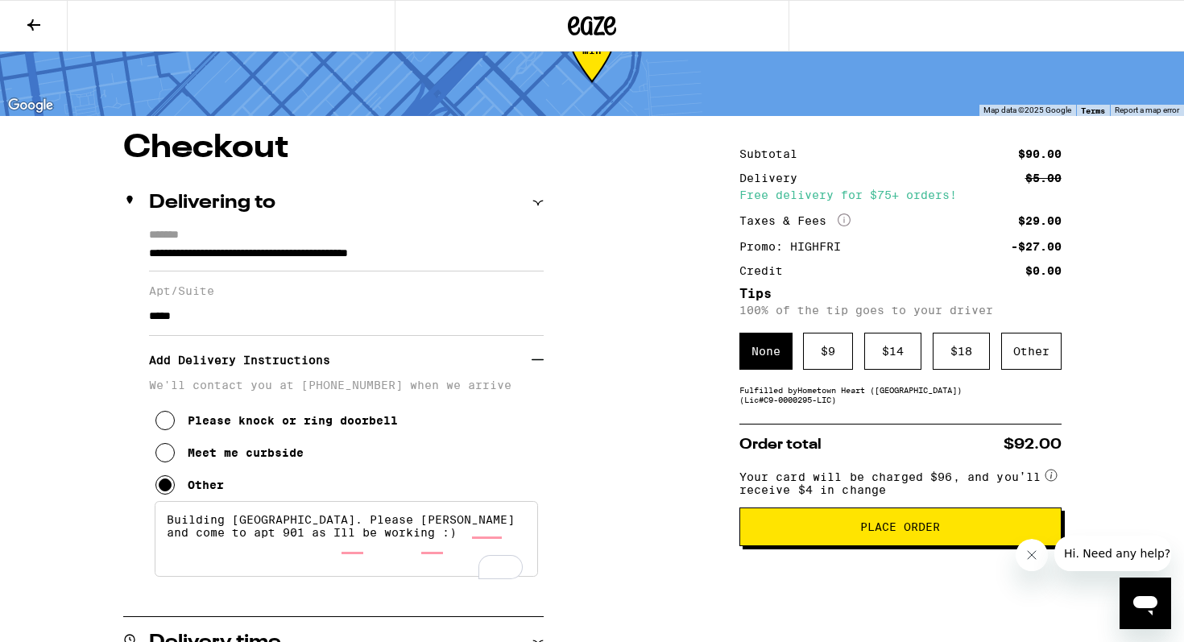
scroll to position [103, 0]
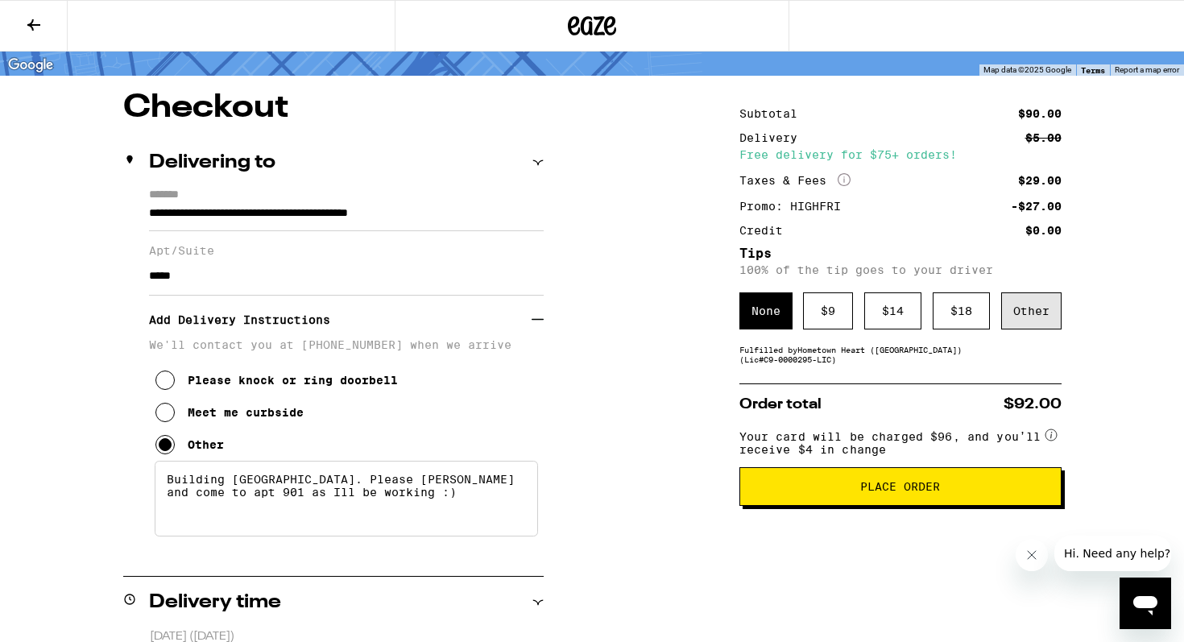
click at [1038, 315] on div "Other" at bounding box center [1031, 310] width 60 height 37
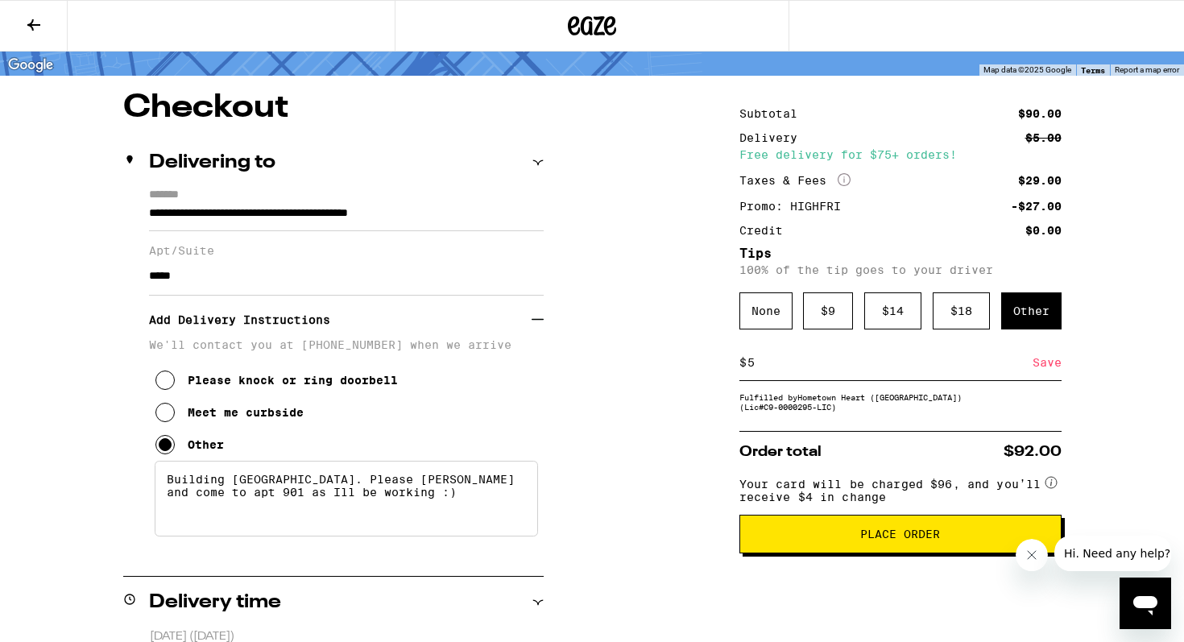
type input "5"
click at [800, 539] on button "Place Order" at bounding box center [900, 534] width 322 height 39
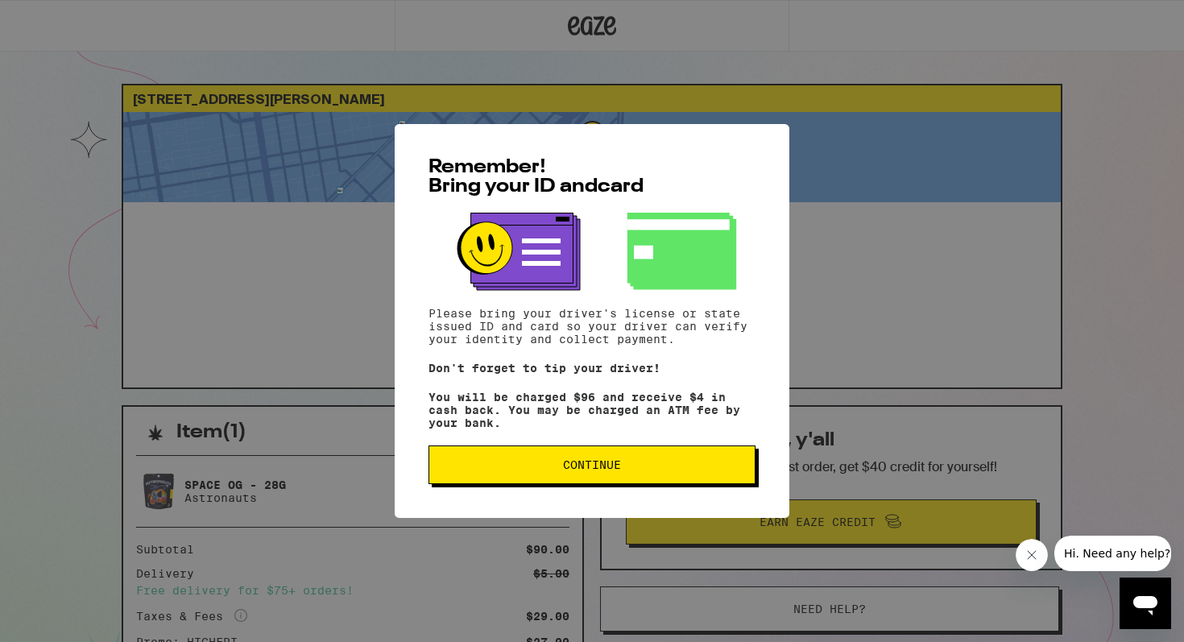
click at [683, 484] on button "Continue" at bounding box center [591, 464] width 327 height 39
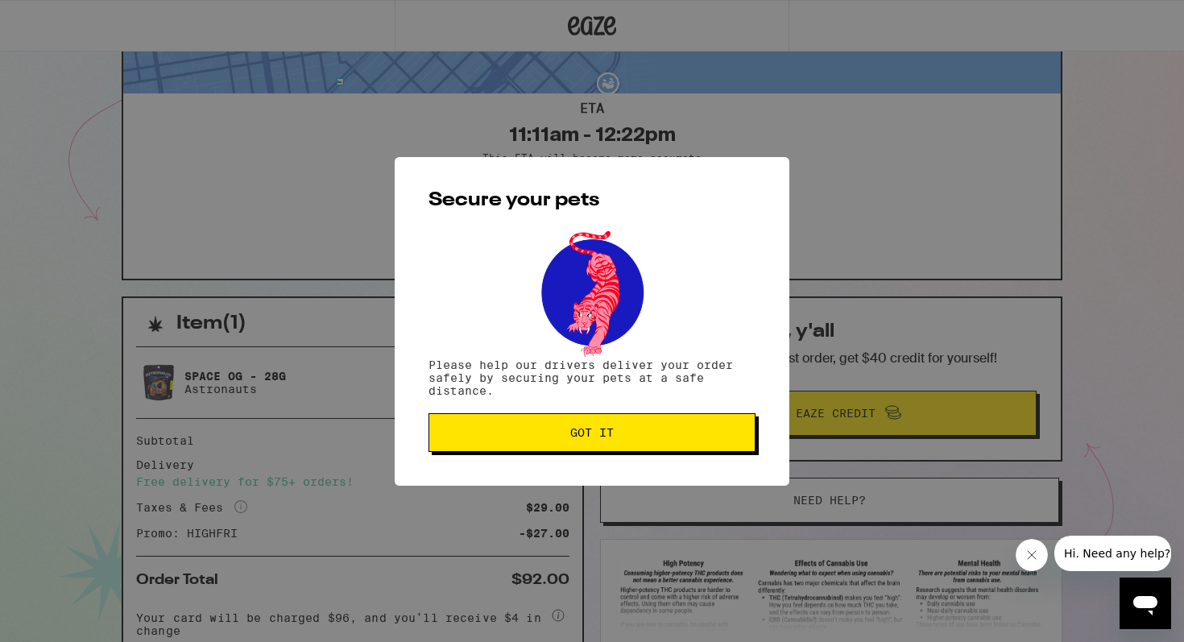
scroll to position [240, 0]
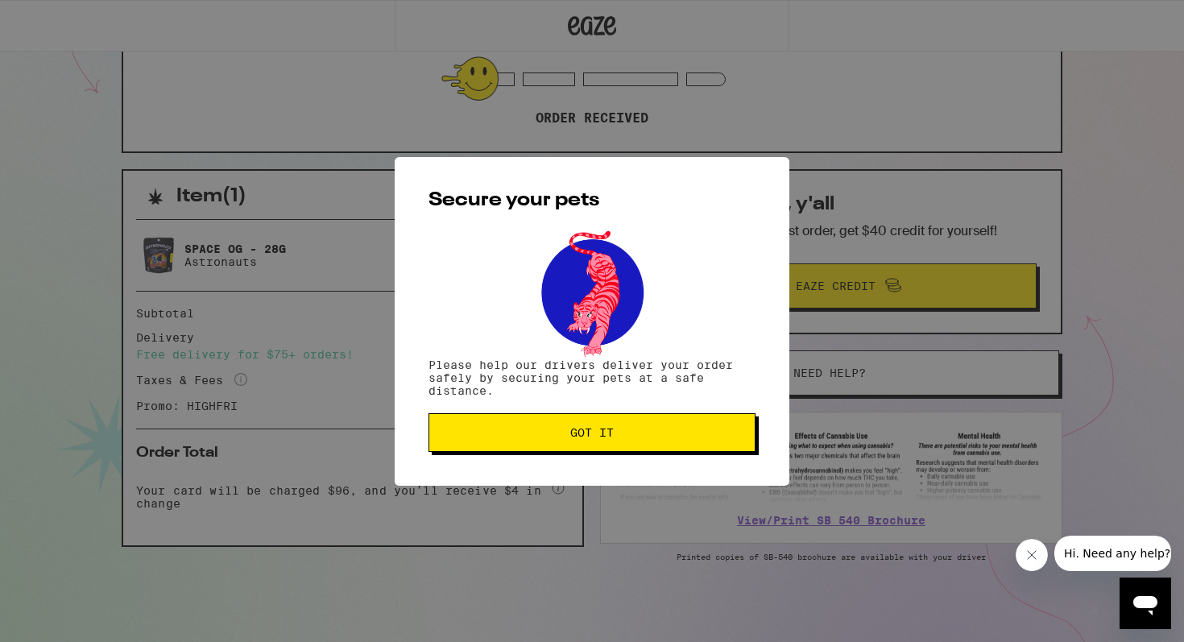
click at [701, 423] on button "Got it" at bounding box center [591, 432] width 327 height 39
